Goal: Transaction & Acquisition: Purchase product/service

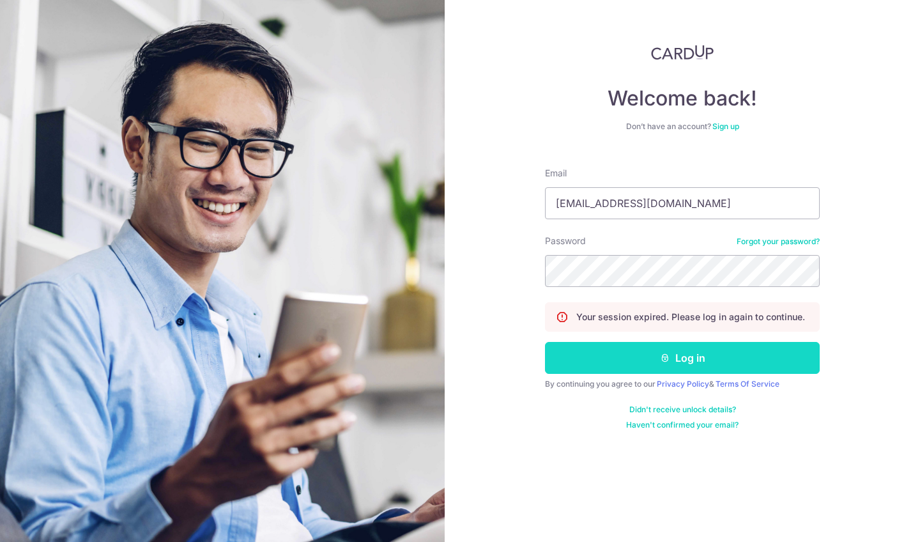
click at [725, 357] on button "Log in" at bounding box center [682, 358] width 275 height 32
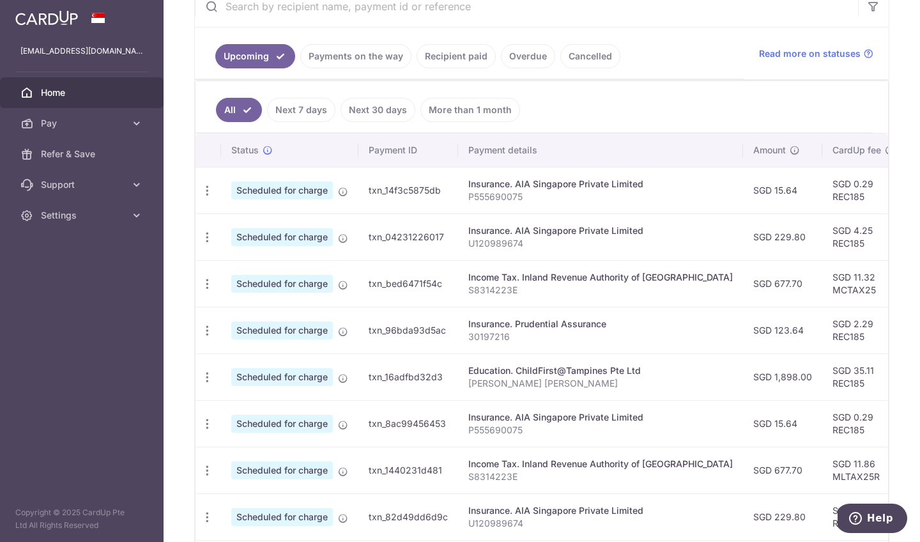
scroll to position [263, 0]
click at [434, 61] on link "Recipient paid" at bounding box center [456, 55] width 79 height 24
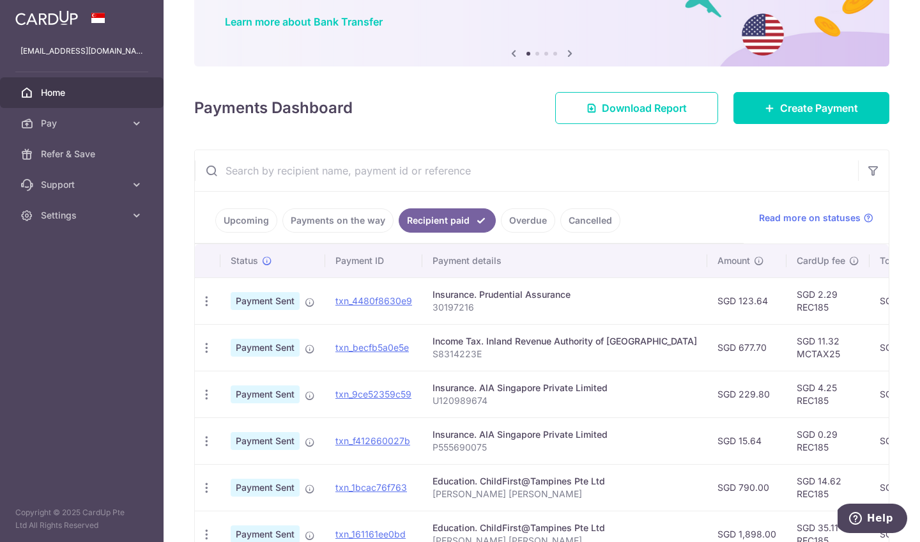
scroll to position [99, 0]
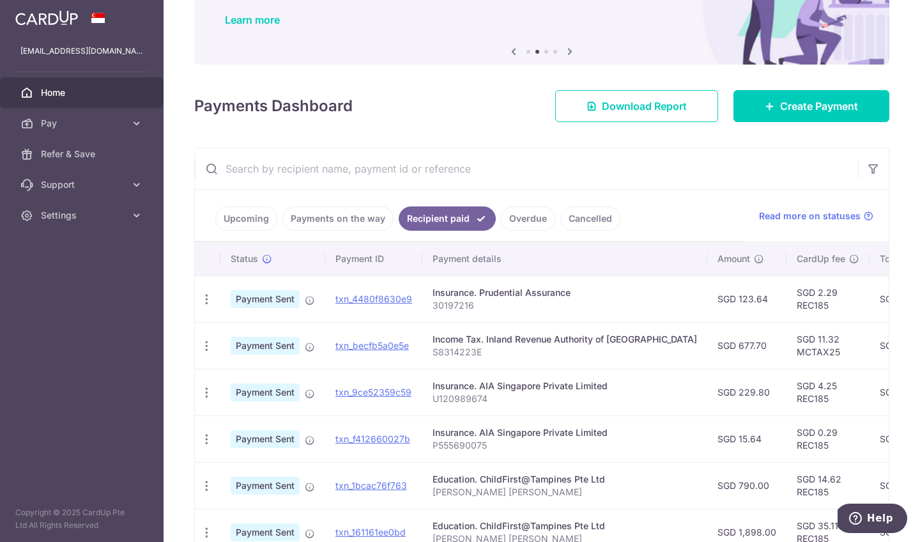
click at [313, 217] on link "Payments on the way" at bounding box center [337, 218] width 111 height 24
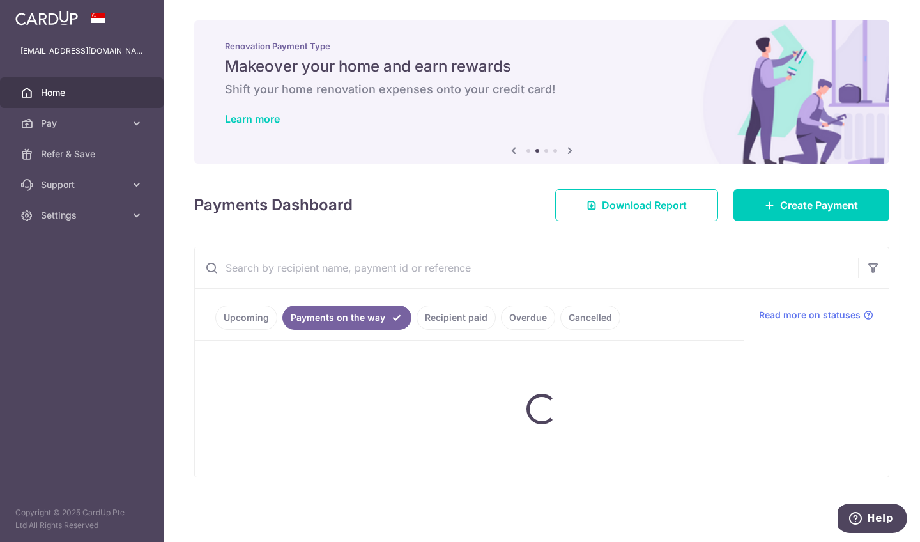
scroll to position [0, 0]
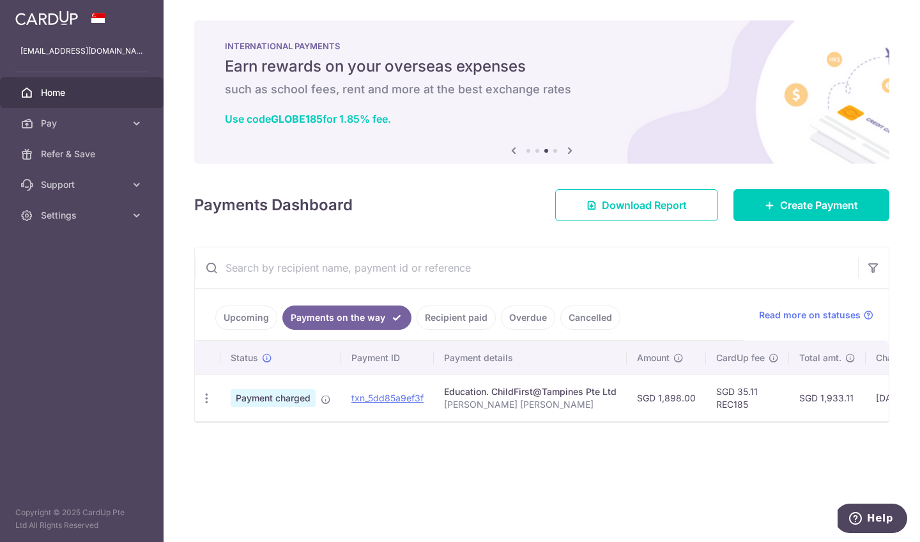
click at [247, 315] on link "Upcoming" at bounding box center [246, 317] width 62 height 24
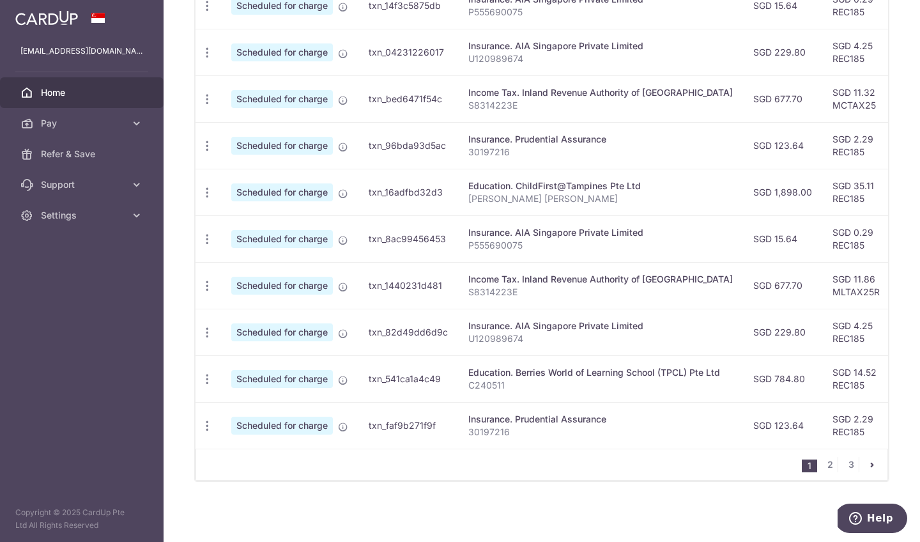
scroll to position [450, 0]
click at [827, 463] on link "2" at bounding box center [829, 464] width 15 height 15
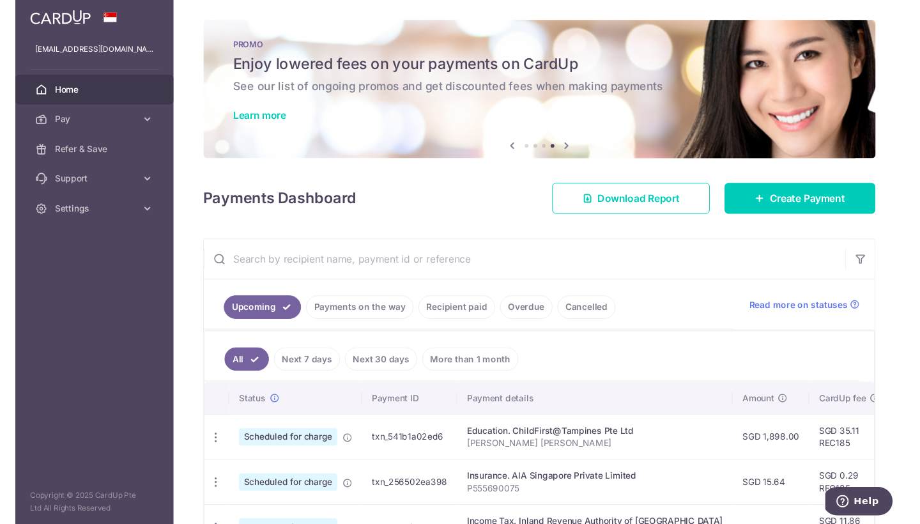
scroll to position [0, 0]
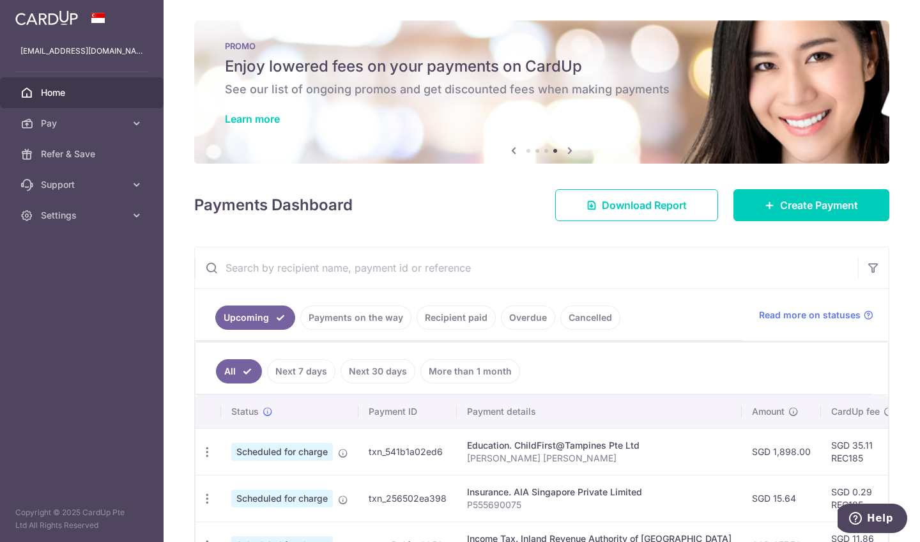
click at [572, 147] on icon at bounding box center [569, 150] width 15 height 16
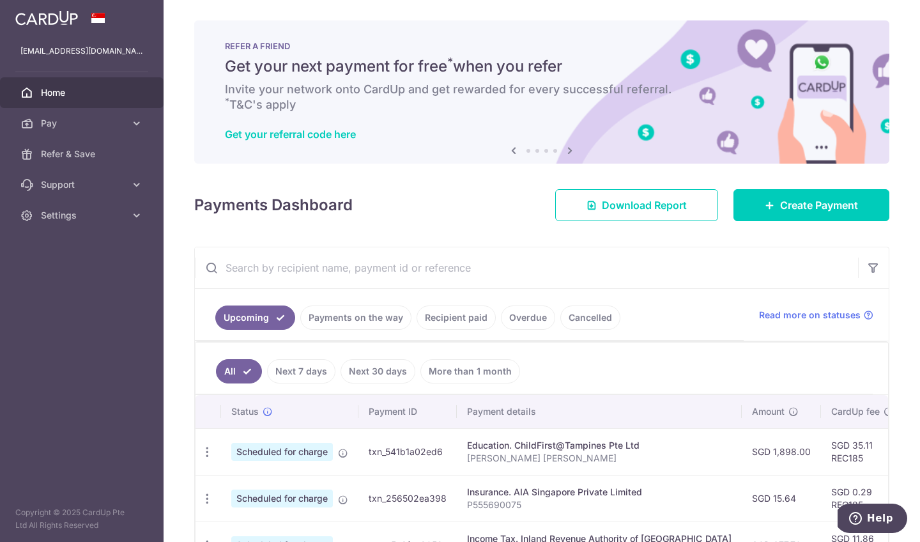
click at [571, 148] on icon at bounding box center [569, 150] width 15 height 16
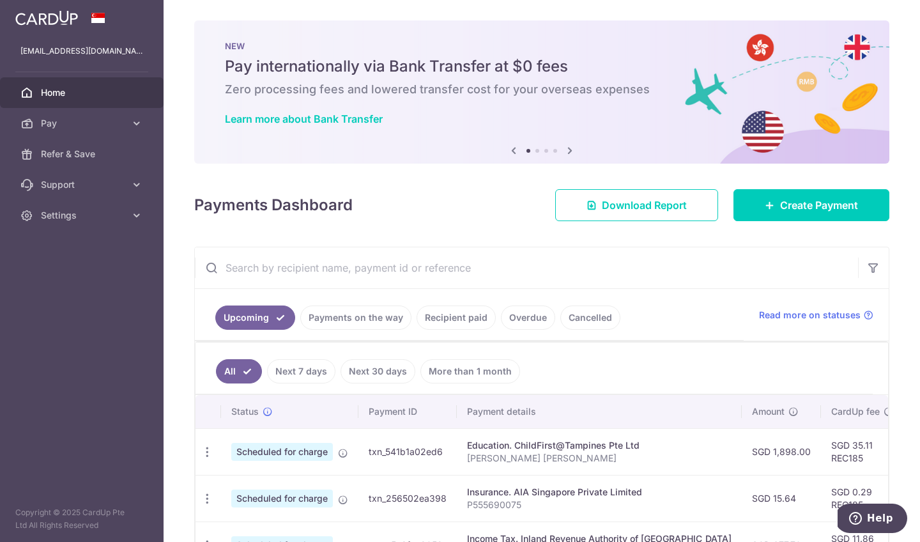
click at [571, 148] on icon at bounding box center [569, 150] width 15 height 16
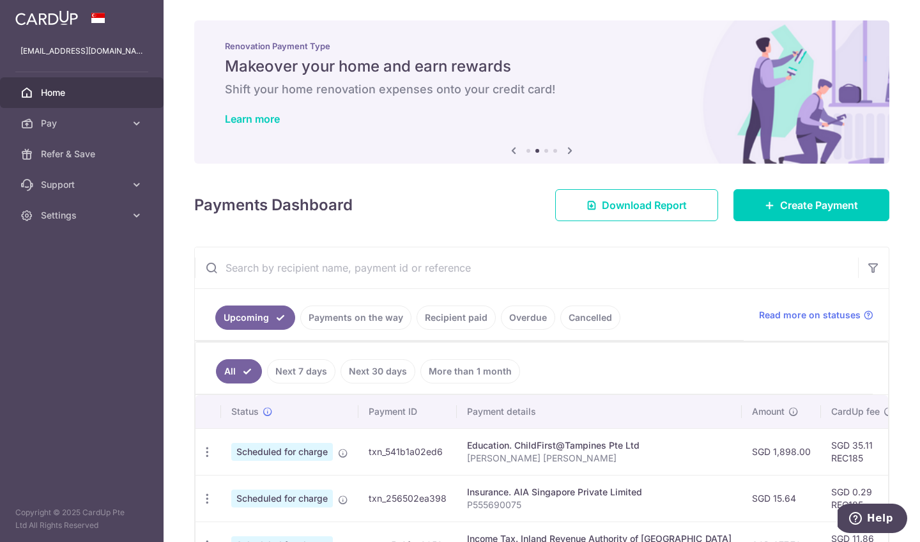
click at [571, 148] on icon at bounding box center [569, 150] width 15 height 16
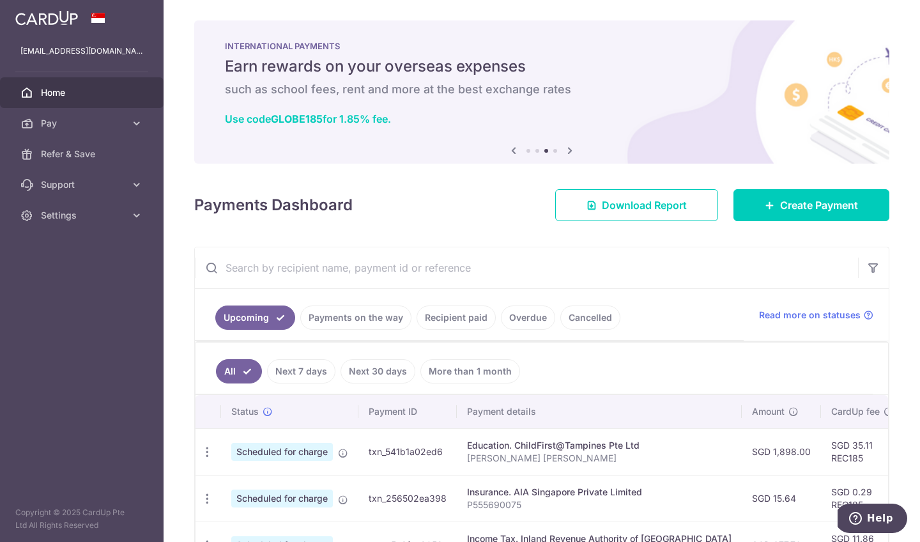
click at [571, 148] on icon at bounding box center [569, 150] width 15 height 16
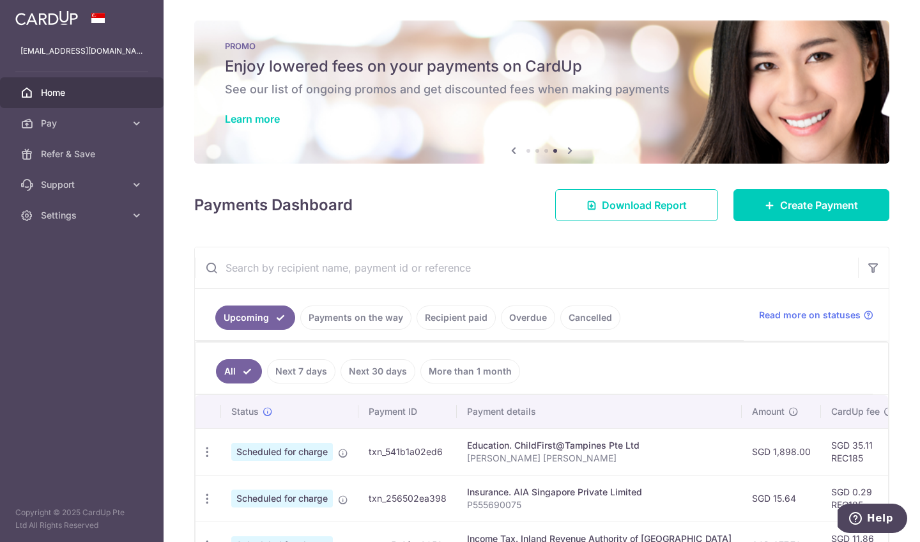
click at [518, 128] on div "PROMO Enjoy lowered fees on your payments on CardUp See our list of ongoing pro…" at bounding box center [541, 84] width 695 height 128
click at [532, 100] on div "PROMO Enjoy lowered fees on your payments on CardUp See our list of ongoing pro…" at bounding box center [541, 84] width 695 height 128
click at [268, 105] on div "PROMO Enjoy lowered fees on your payments on CardUp See our list of ongoing pro…" at bounding box center [541, 84] width 695 height 128
click at [257, 117] on link "Learn more" at bounding box center [252, 118] width 55 height 13
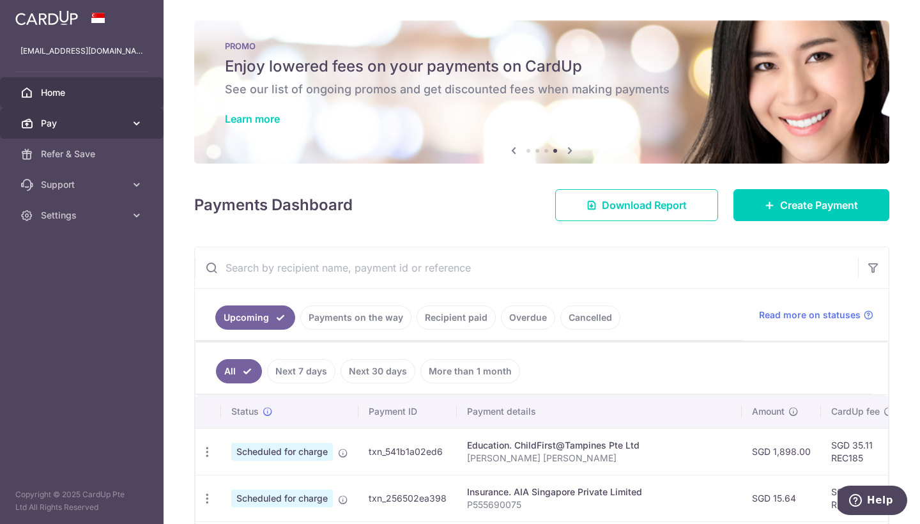
click at [128, 125] on link "Pay" at bounding box center [82, 123] width 164 height 31
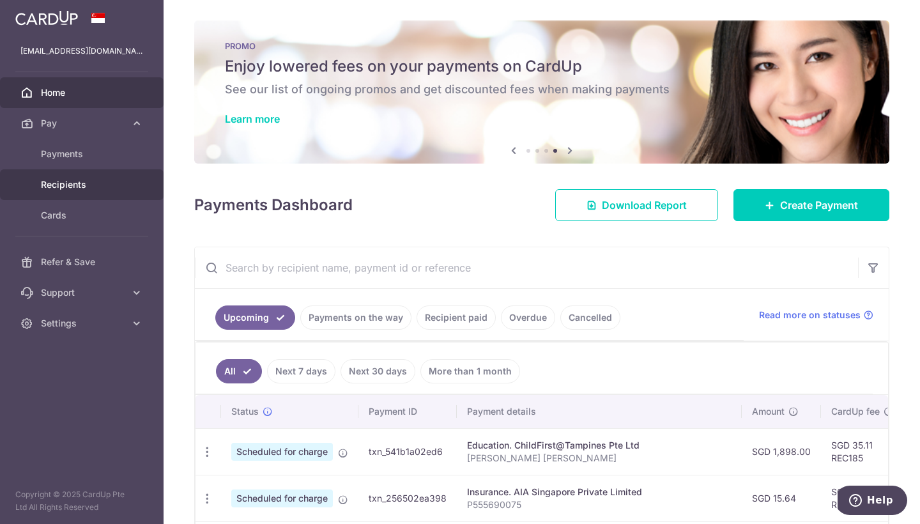
click at [70, 187] on span "Recipients" at bounding box center [83, 184] width 84 height 13
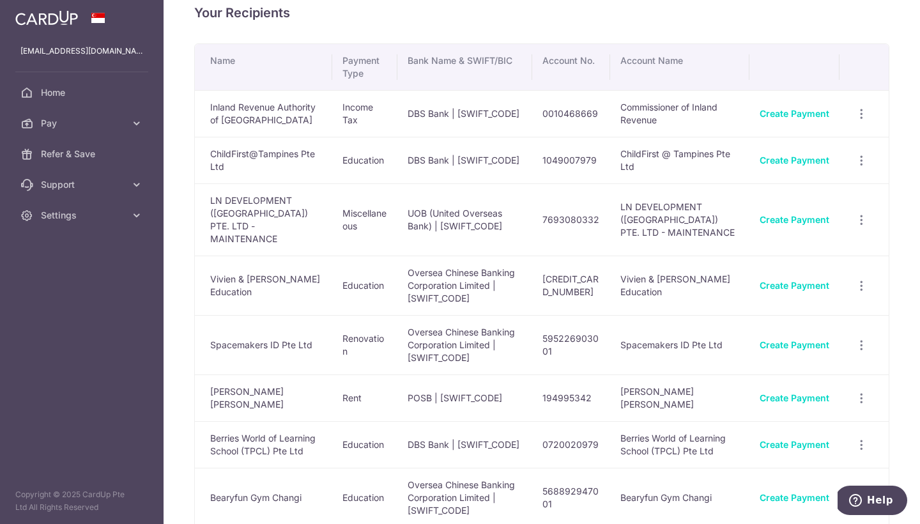
scroll to position [1, 0]
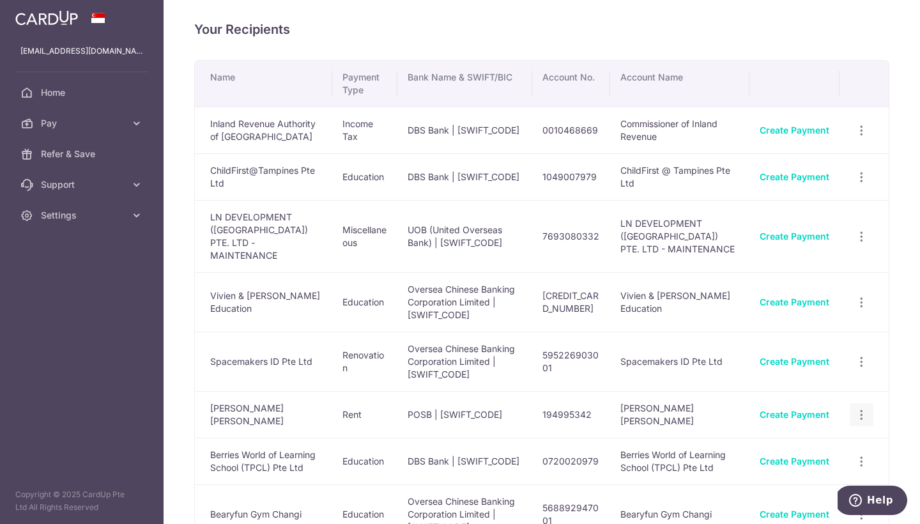
click at [856, 408] on icon "button" at bounding box center [861, 414] width 13 height 13
click at [795, 442] on span "View/Edit" at bounding box center [819, 449] width 87 height 15
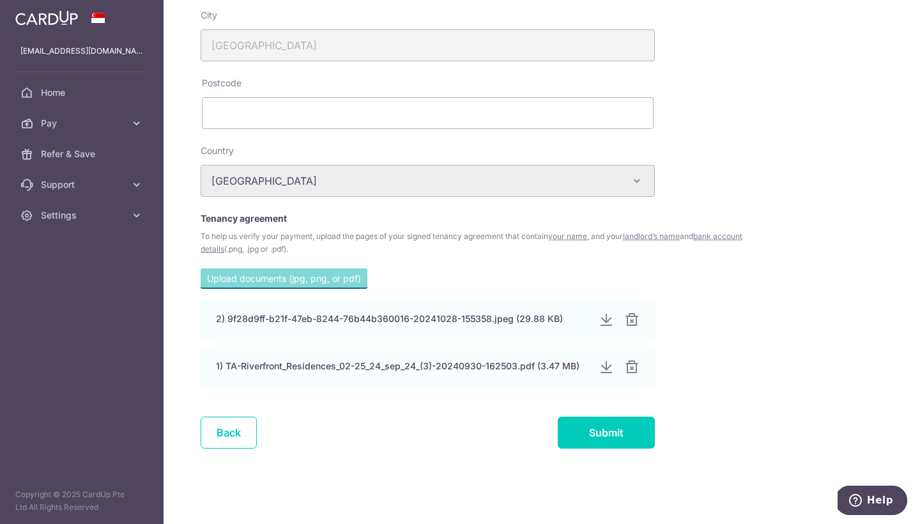
scroll to position [446, 0]
click at [243, 431] on link "Back" at bounding box center [229, 433] width 56 height 32
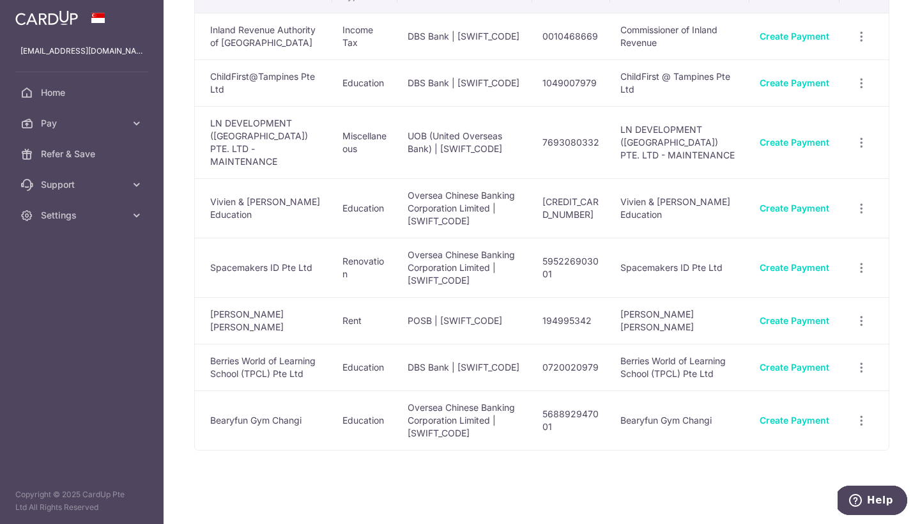
scroll to position [95, 0]
click at [155, 129] on link "Pay" at bounding box center [82, 123] width 164 height 31
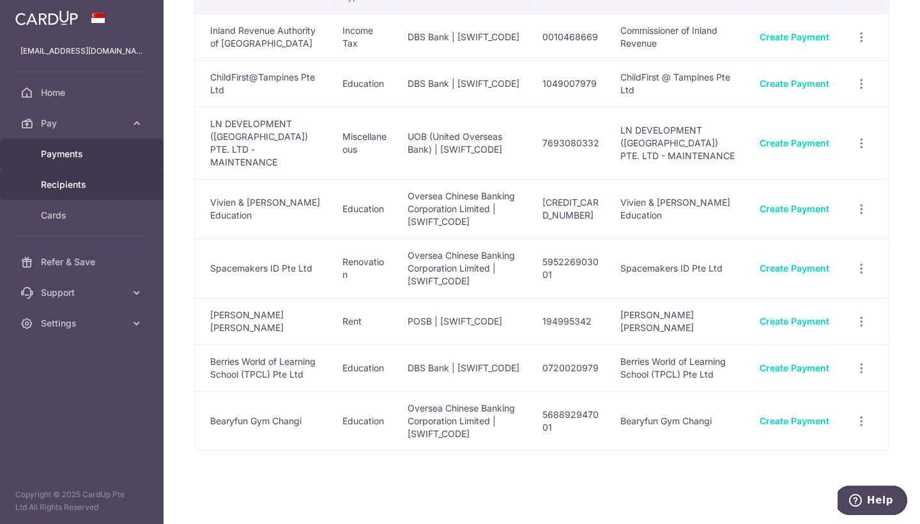
click at [78, 158] on span "Payments" at bounding box center [83, 154] width 84 height 13
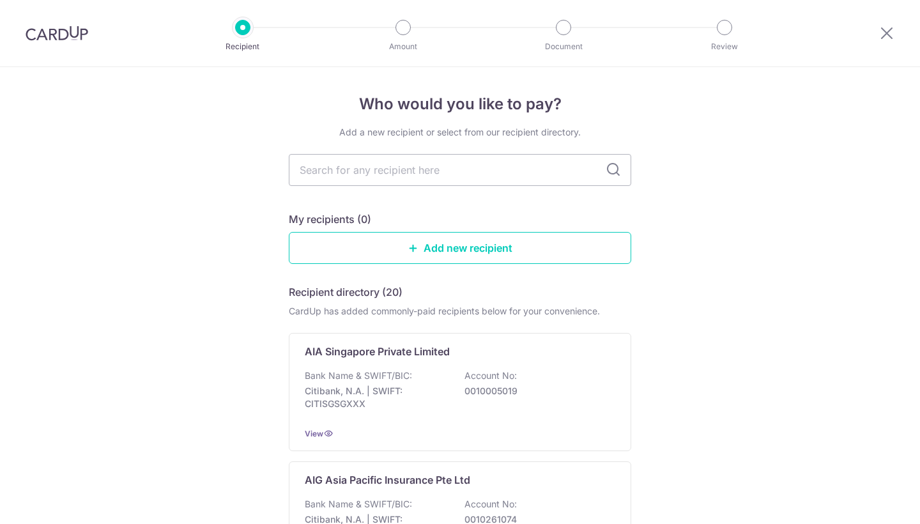
click at [383, 175] on input "text" at bounding box center [460, 170] width 342 height 32
type input "AI"
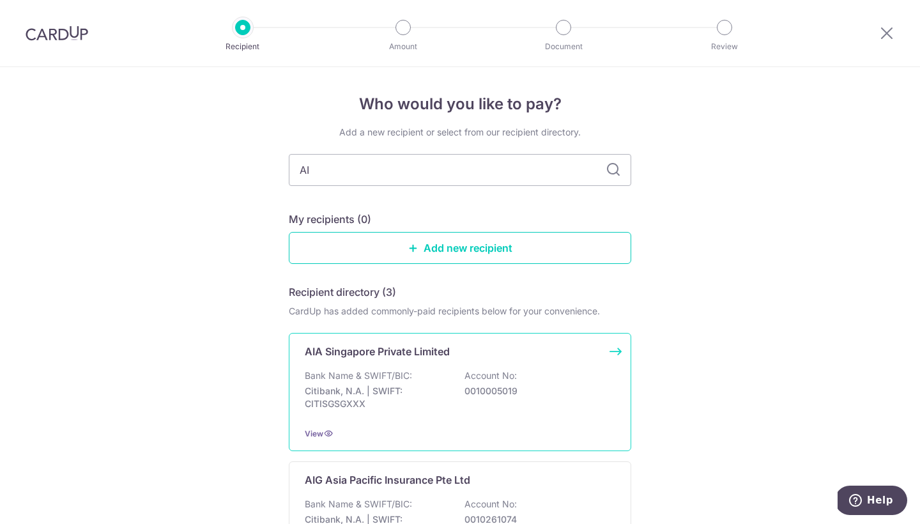
click at [410, 361] on div "AIA Singapore Private Limited Bank Name & SWIFT/BIC: Citibank, N.A. | SWIFT: CI…" at bounding box center [460, 392] width 342 height 118
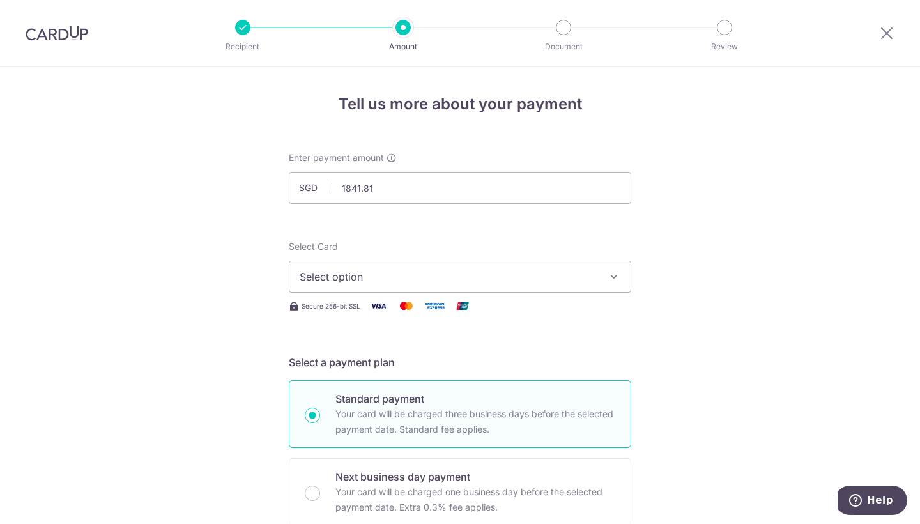
type input "1,841.81"
click at [441, 283] on span "Select option" at bounding box center [449, 276] width 298 height 15
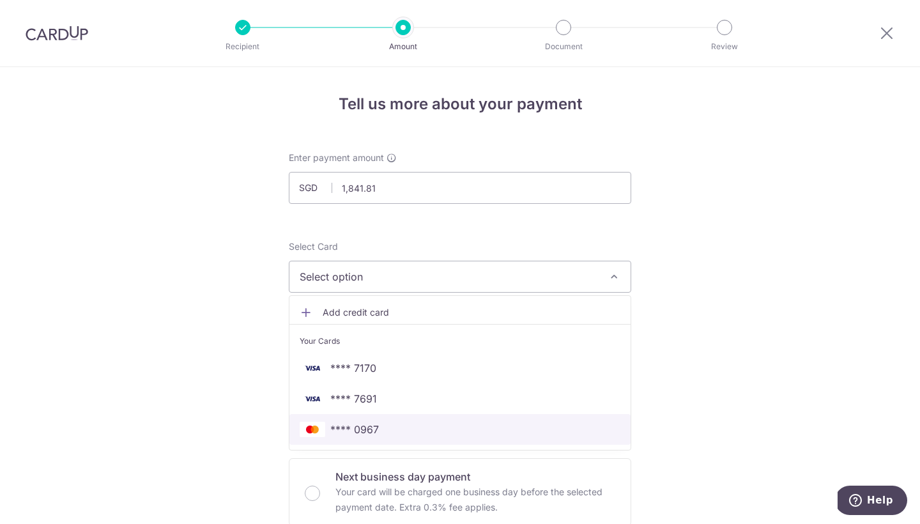
click at [379, 424] on span "**** 0967" at bounding box center [460, 429] width 321 height 15
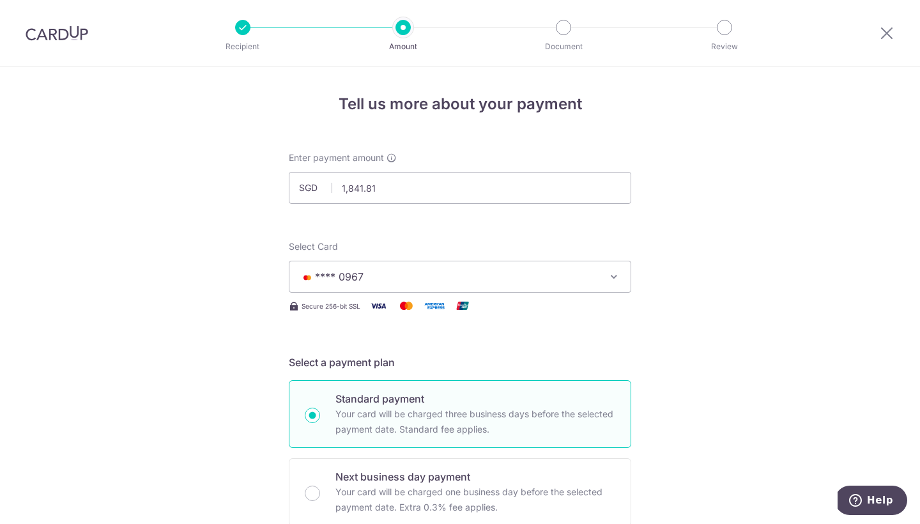
click at [351, 281] on span "**** 0967" at bounding box center [339, 276] width 49 height 13
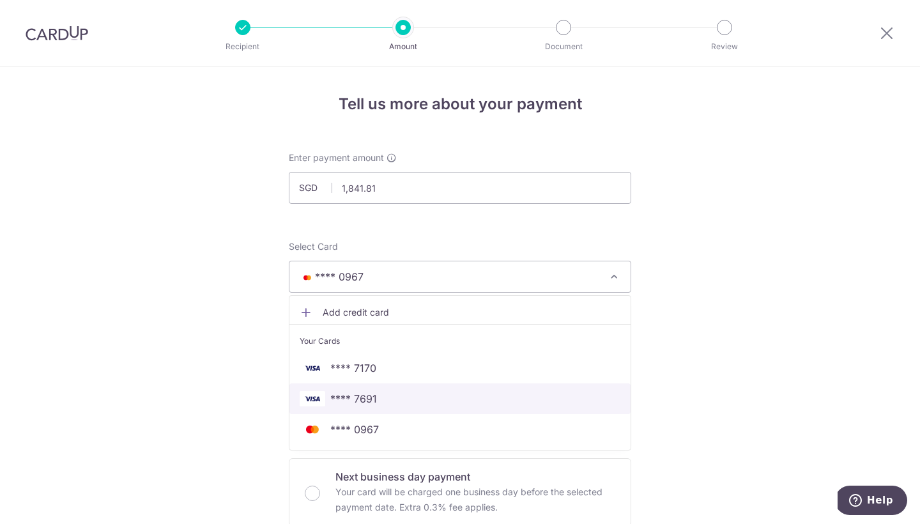
click at [353, 389] on link "**** 7691" at bounding box center [459, 398] width 341 height 31
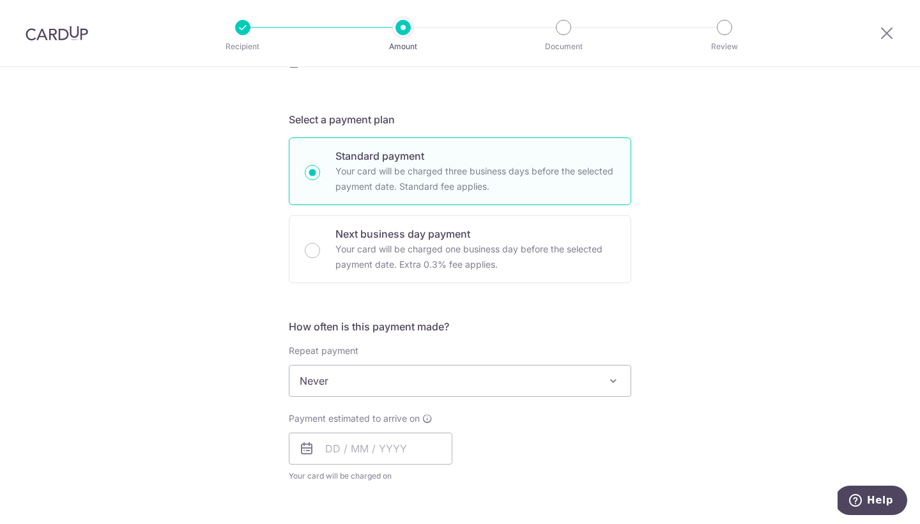
scroll to position [258, 0]
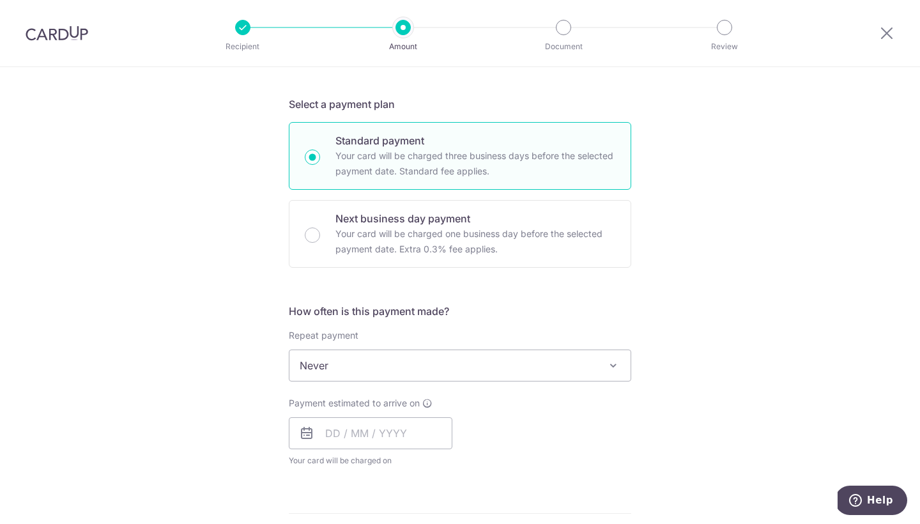
click at [353, 360] on span "Never" at bounding box center [459, 365] width 341 height 31
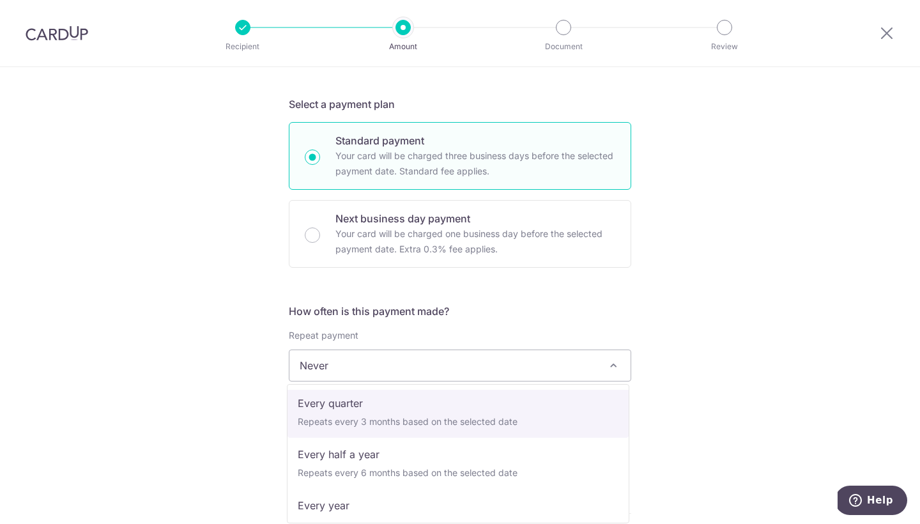
scroll to position [157, 0]
select select "4"
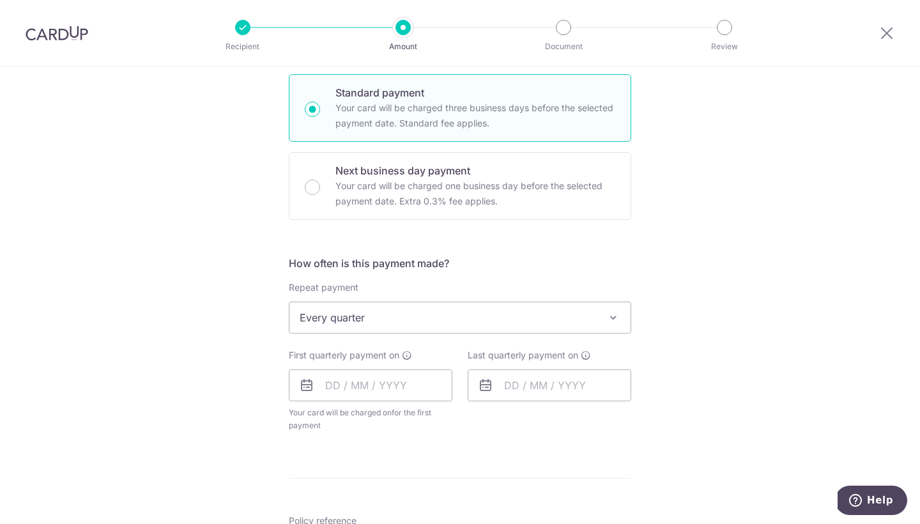
scroll to position [307, 0]
click at [369, 382] on input "text" at bounding box center [371, 384] width 164 height 32
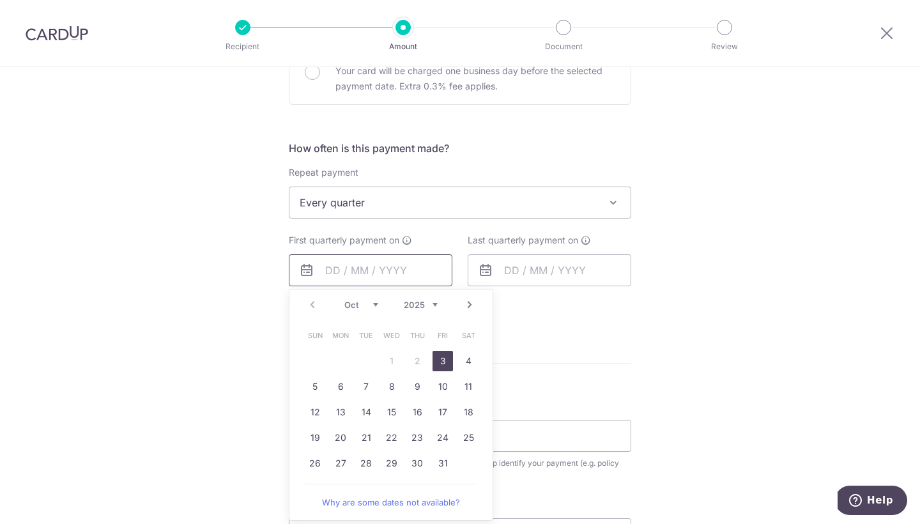
scroll to position [422, 0]
click at [442, 367] on link "3" at bounding box center [443, 360] width 20 height 20
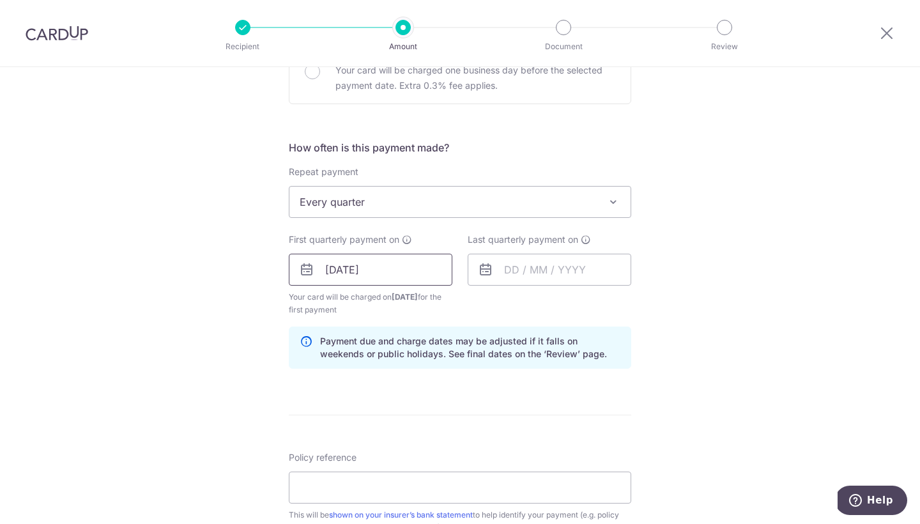
click at [410, 272] on input "[DATE]" at bounding box center [371, 270] width 164 height 32
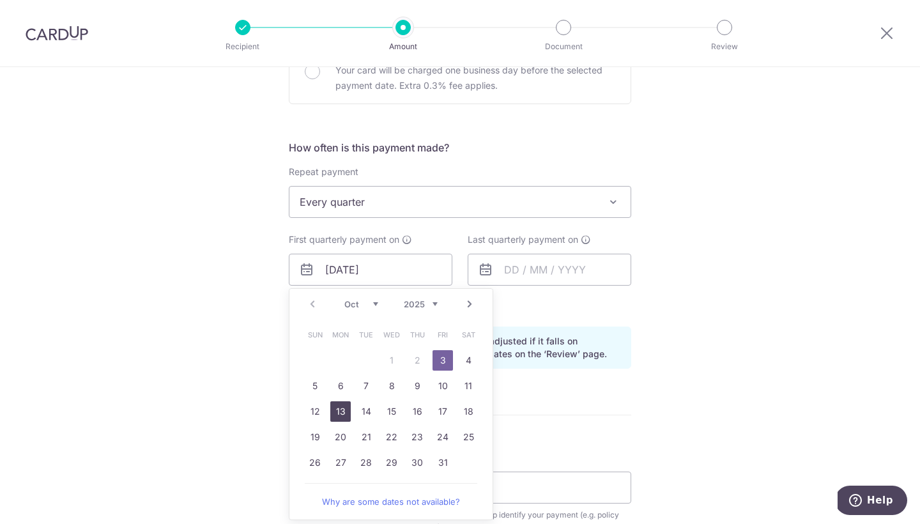
click at [335, 410] on link "13" at bounding box center [340, 411] width 20 height 20
type input "[DATE]"
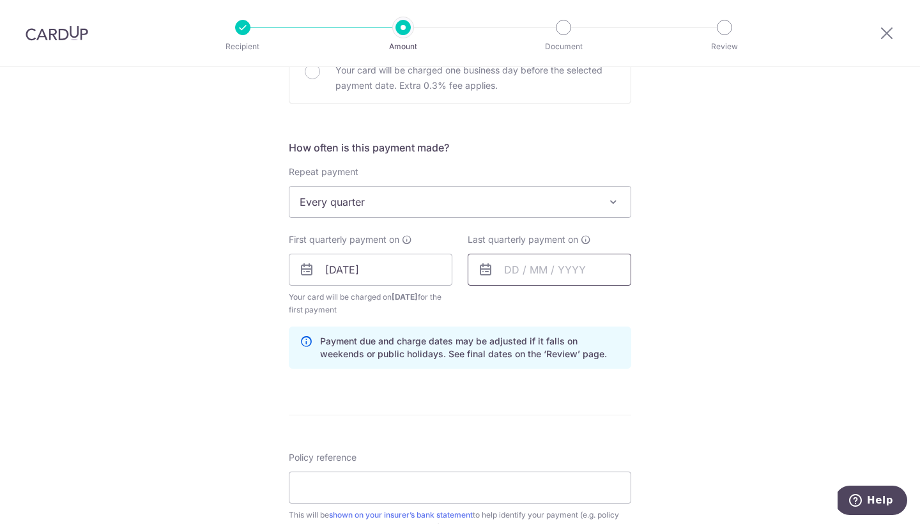
click at [537, 257] on input "text" at bounding box center [550, 270] width 164 height 32
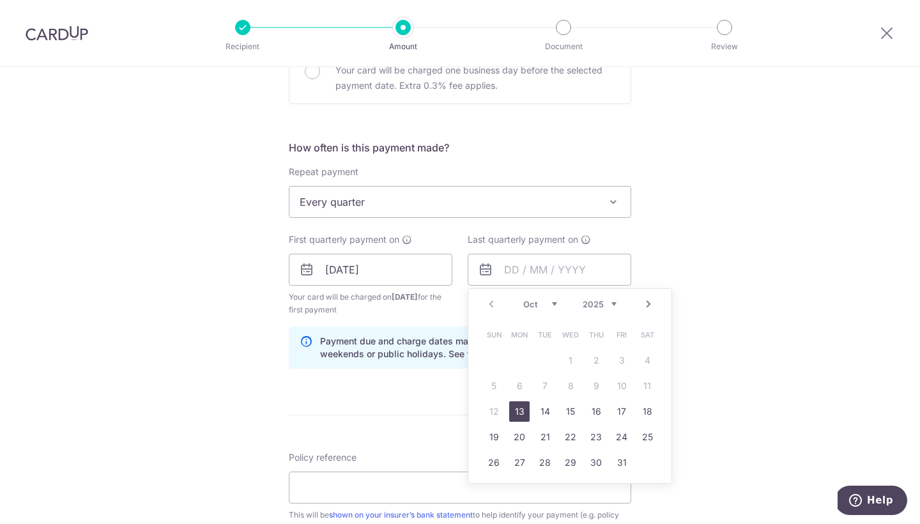
click at [642, 302] on link "Next" at bounding box center [648, 303] width 15 height 15
click at [591, 410] on link "15" at bounding box center [596, 411] width 20 height 20
type input "15/01/2026"
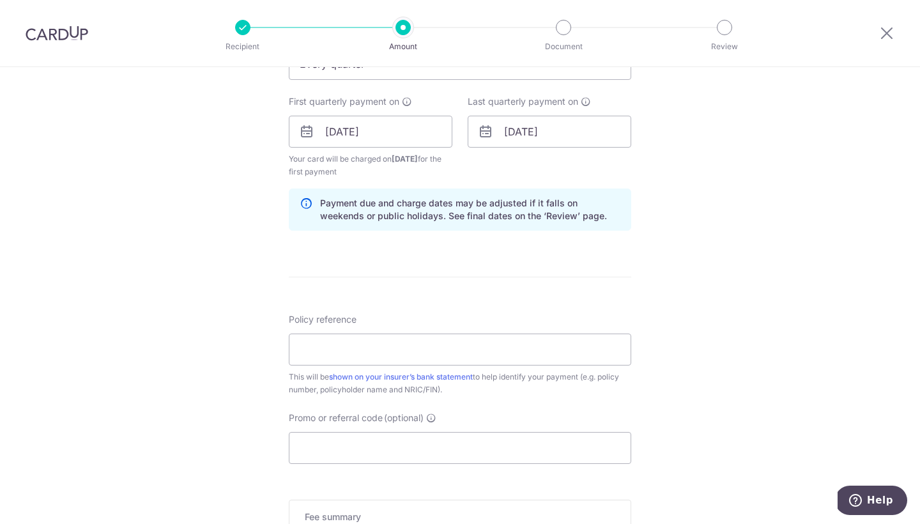
scroll to position [567, 0]
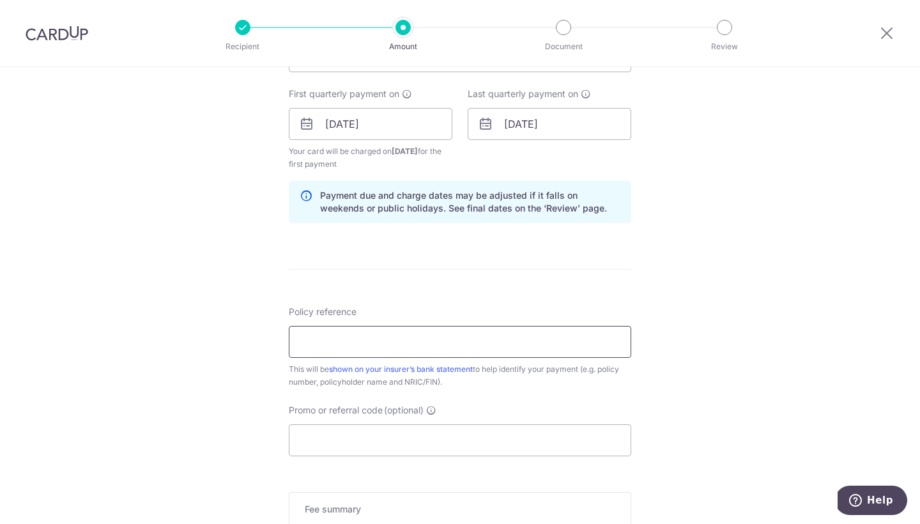
click at [511, 335] on input "Policy reference" at bounding box center [460, 342] width 342 height 32
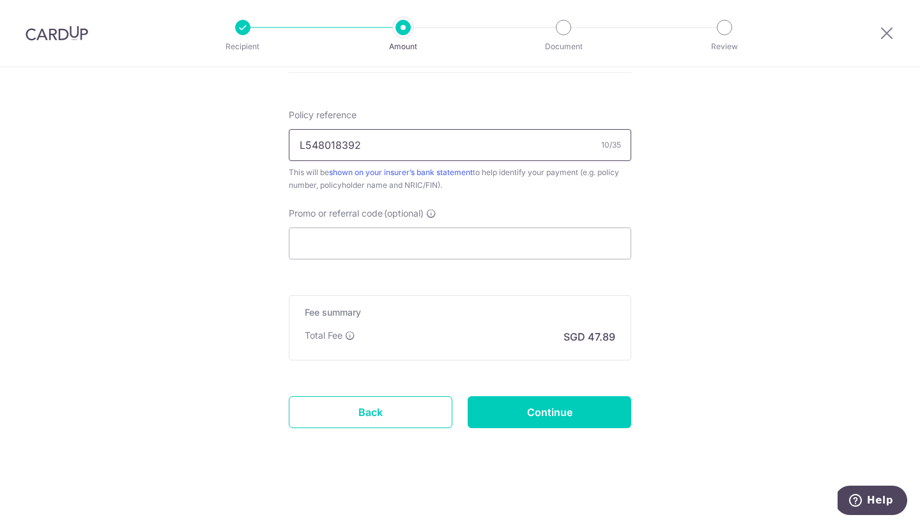
scroll to position [764, 0]
type input "L548018392"
click at [463, 245] on input "Promo or referral code (optional)" at bounding box center [460, 243] width 342 height 32
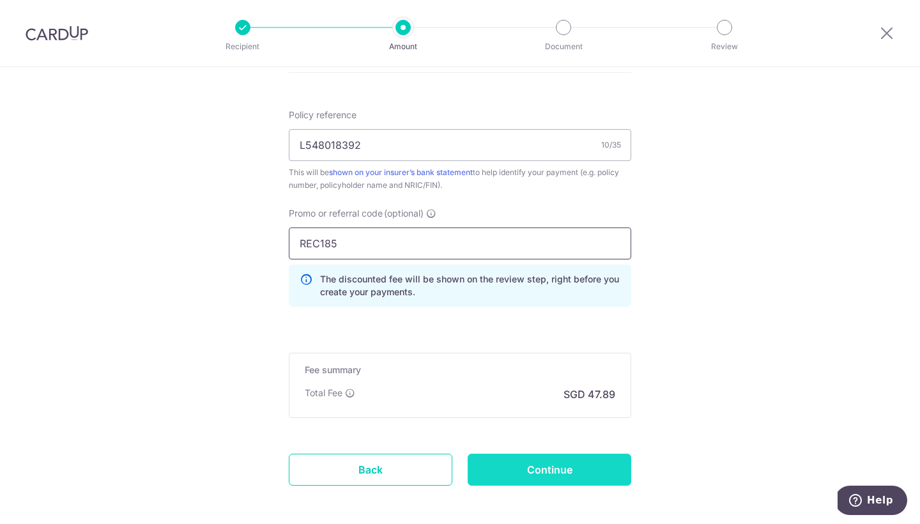
type input "REC185"
click at [527, 468] on input "Continue" at bounding box center [550, 470] width 164 height 32
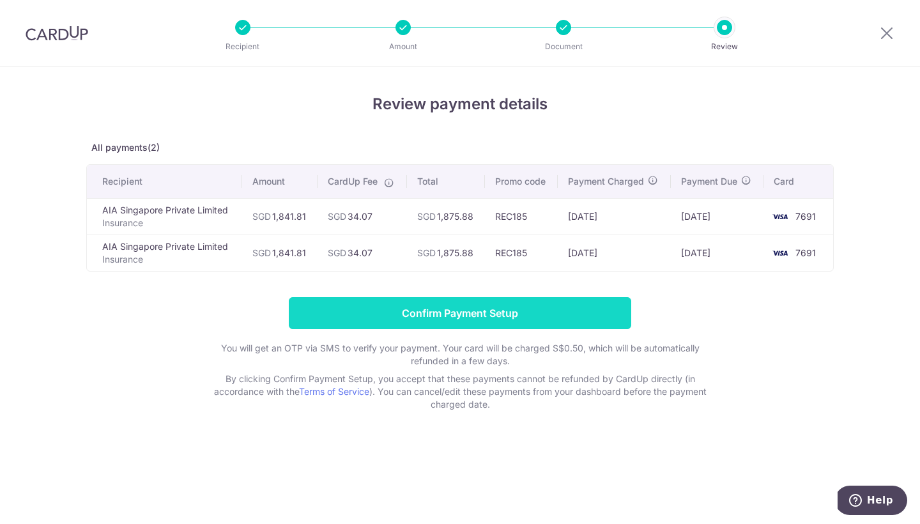
click at [479, 314] on input "Confirm Payment Setup" at bounding box center [460, 313] width 342 height 32
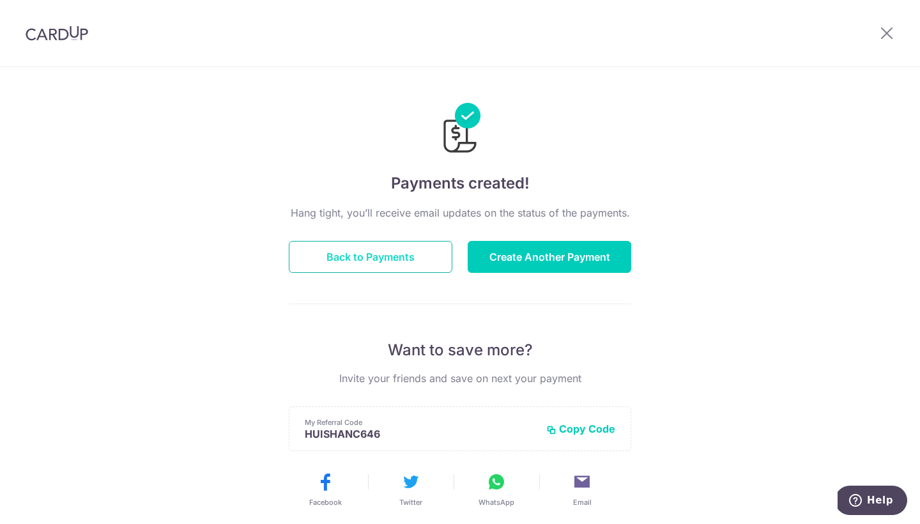
click at [405, 263] on button "Back to Payments" at bounding box center [371, 257] width 164 height 32
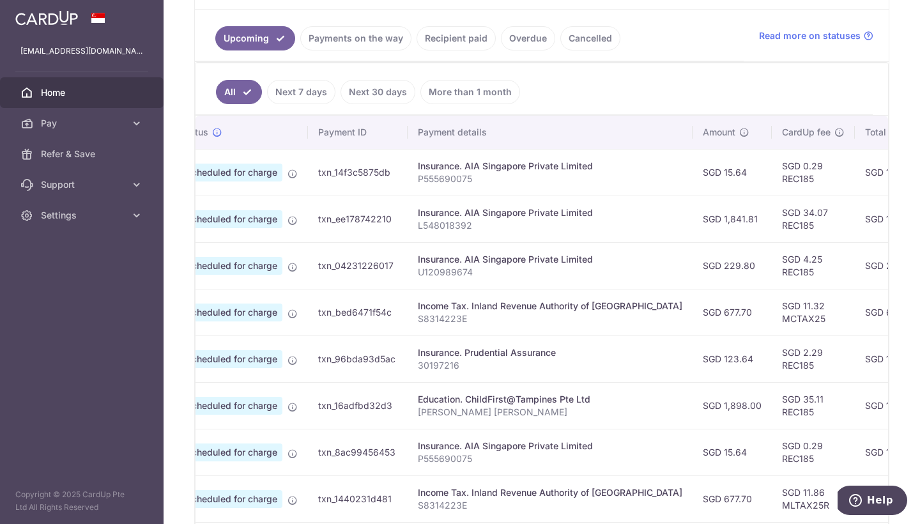
scroll to position [0, 49]
